Goal: Task Accomplishment & Management: Complete application form

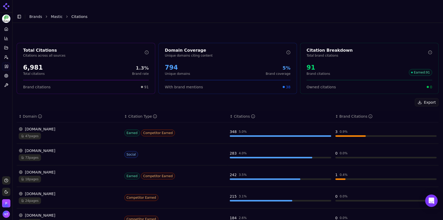
scroll to position [81, 0]
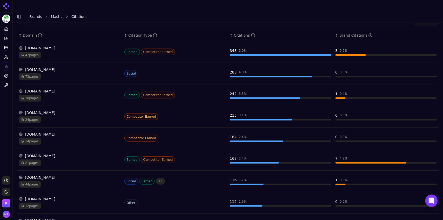
click at [35, 15] on link "Brands" at bounding box center [35, 17] width 13 height 4
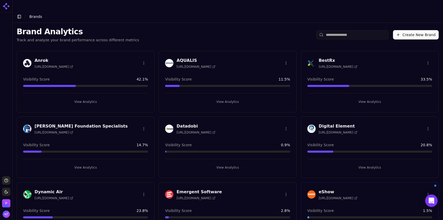
click at [409, 30] on button "Create New Brand" at bounding box center [416, 34] width 46 height 9
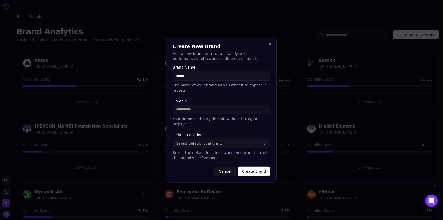
type input "******"
type input "**********"
click at [212, 142] on button "Select default locations..." at bounding box center [221, 143] width 97 height 9
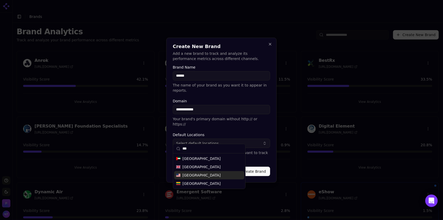
type input "***"
click at [210, 175] on div "[GEOGRAPHIC_DATA]" at bounding box center [209, 175] width 70 height 8
click at [259, 155] on p "Select the default locations where you want to track this brand's performance." at bounding box center [221, 155] width 97 height 10
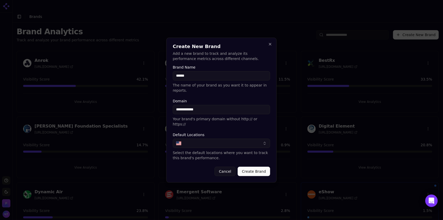
click at [255, 168] on button "Create Brand" at bounding box center [254, 171] width 32 height 9
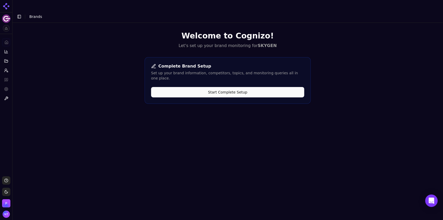
click at [66, 161] on div "Welcome to Cognizo! Let's set up your brand monitoring for SKYGEN Complete Bran…" at bounding box center [227, 133] width 431 height 220
click at [239, 87] on button "Start Complete Setup" at bounding box center [227, 92] width 153 height 10
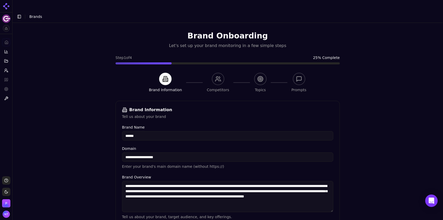
scroll to position [114, 0]
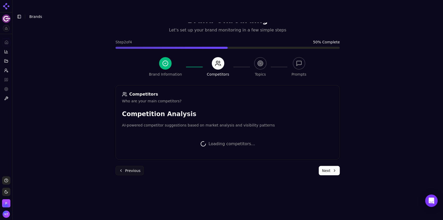
scroll to position [113, 0]
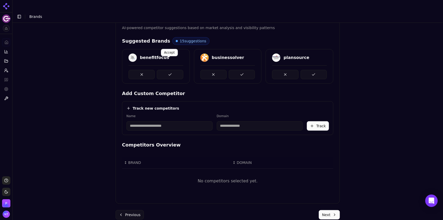
click at [166, 70] on button at bounding box center [170, 74] width 26 height 9
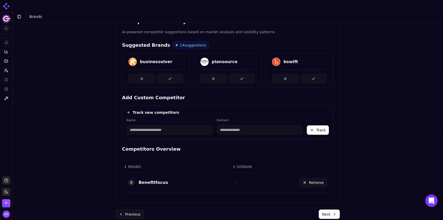
scroll to position [108, 0]
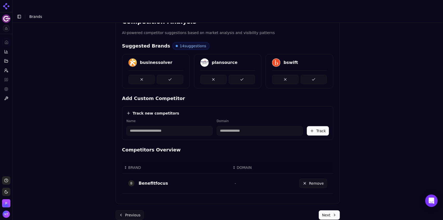
click at [166, 70] on div at bounding box center [156, 77] width 55 height 14
click at [167, 75] on button at bounding box center [170, 79] width 26 height 9
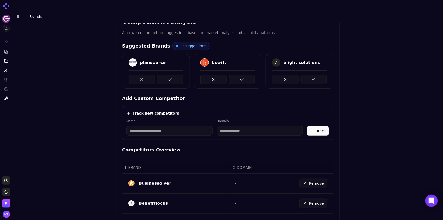
click at [167, 75] on button at bounding box center [170, 79] width 26 height 9
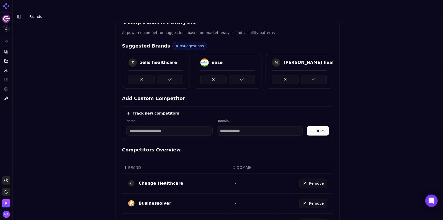
click at [167, 75] on button at bounding box center [170, 79] width 26 height 9
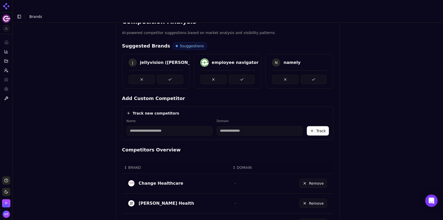
click at [167, 75] on button at bounding box center [170, 79] width 26 height 9
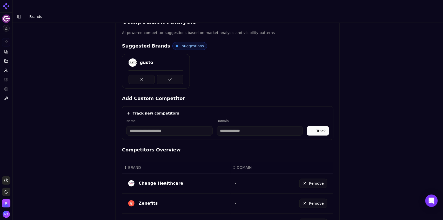
click at [167, 75] on button at bounding box center [170, 79] width 26 height 9
